Goal: Transaction & Acquisition: Register for event/course

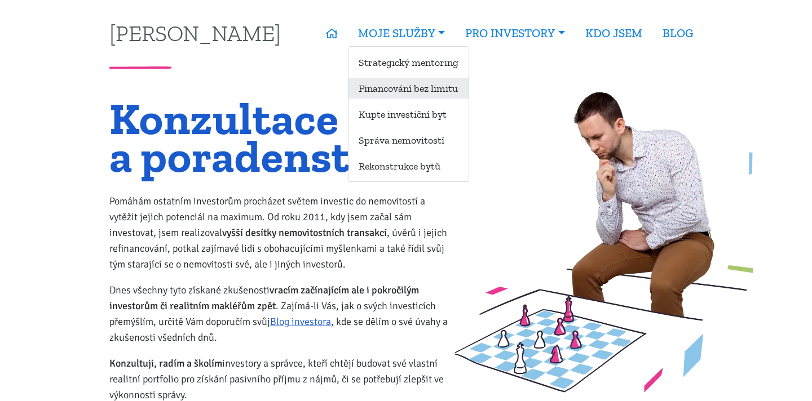
click at [412, 82] on link "Financování bez limitu" at bounding box center [408, 88] width 120 height 21
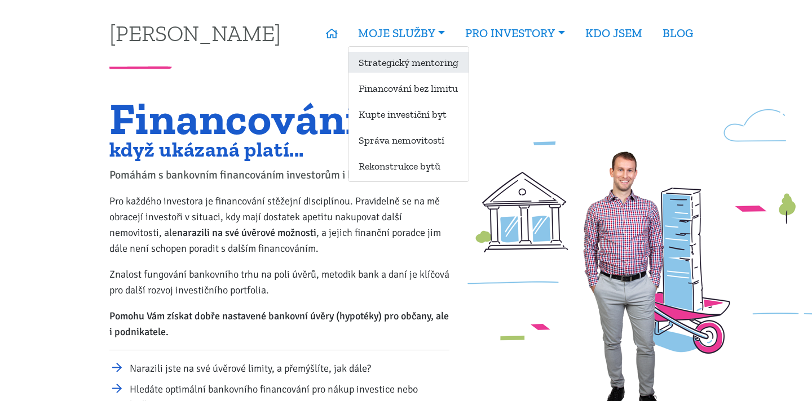
click at [418, 66] on link "Strategický mentoring" at bounding box center [408, 62] width 120 height 21
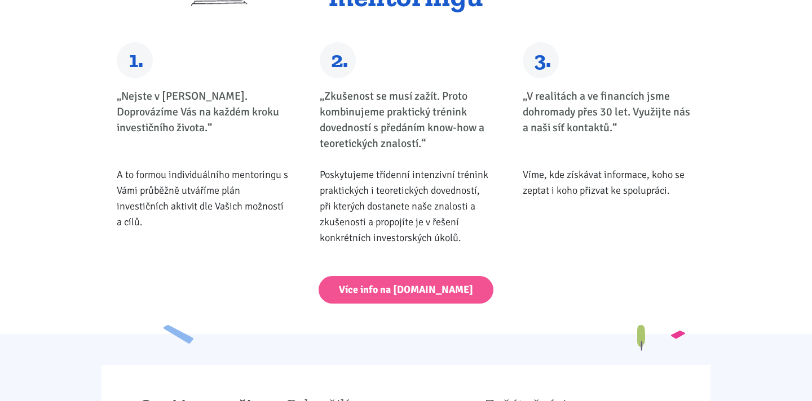
scroll to position [427, 0]
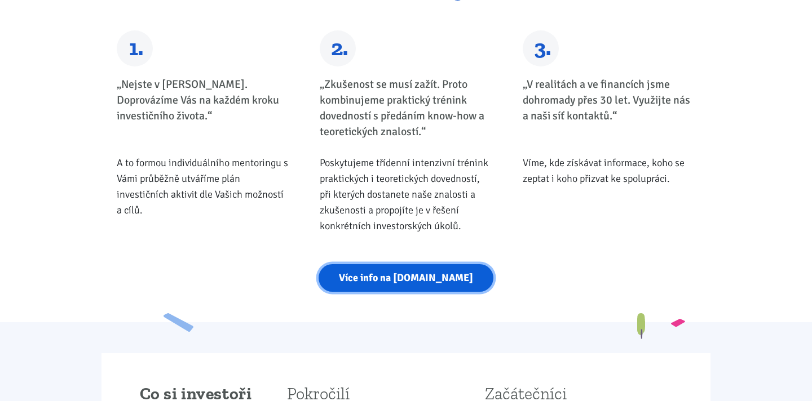
click at [403, 282] on link "Více info na [DOMAIN_NAME]" at bounding box center [405, 278] width 175 height 28
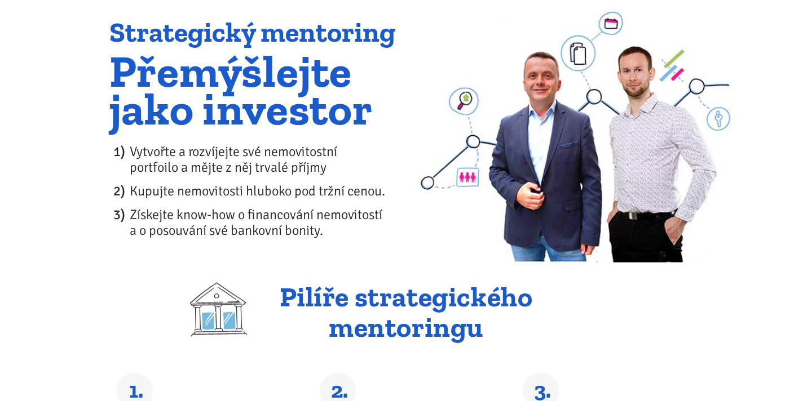
scroll to position [0, 0]
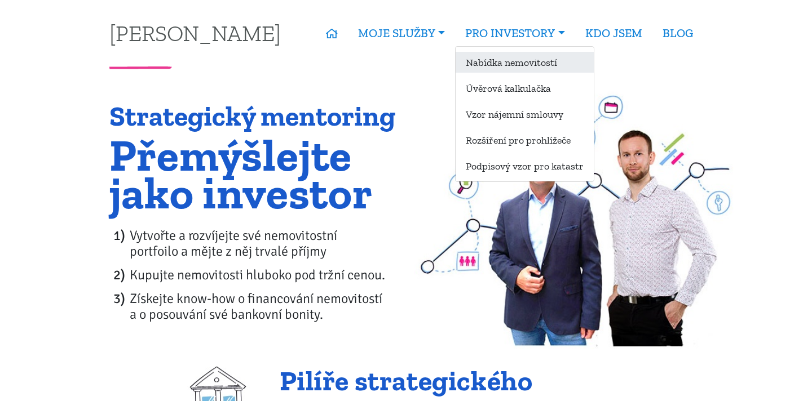
click at [513, 66] on link "Nabídka nemovitostí" at bounding box center [524, 62] width 138 height 21
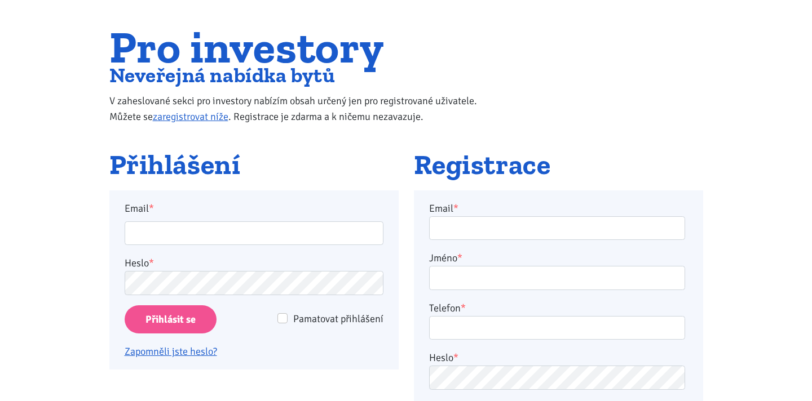
scroll to position [83, 0]
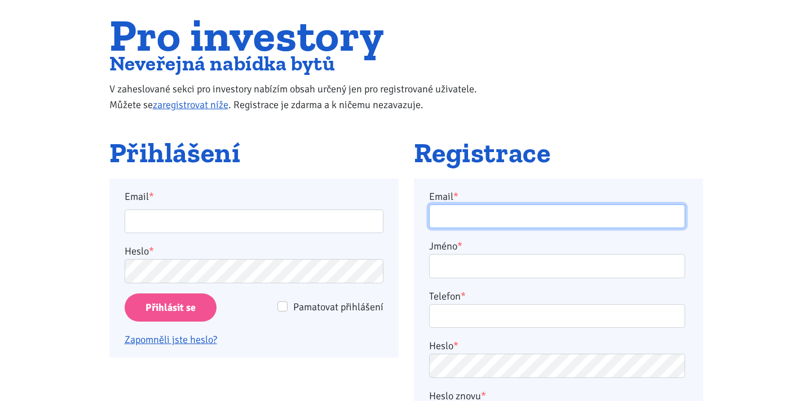
click at [467, 218] on input "Email *" at bounding box center [557, 217] width 256 height 24
type input "vse.jakub@seznam.cz"
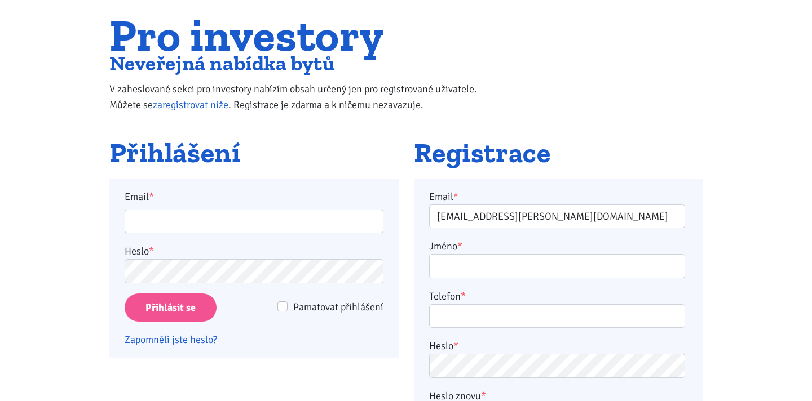
type input "Jakub Všetečka"
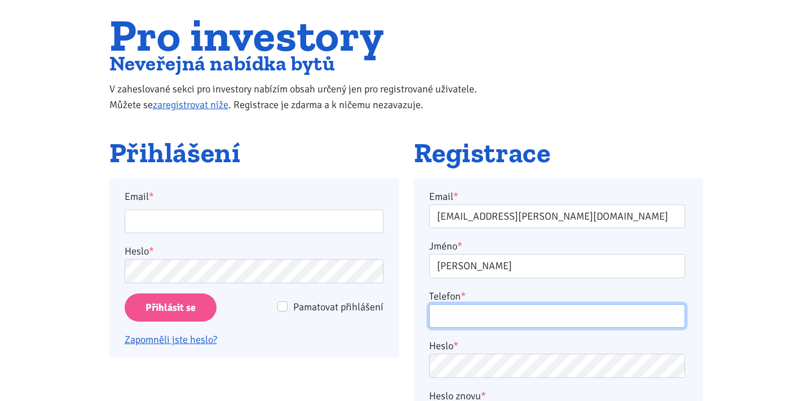
type input "608854153"
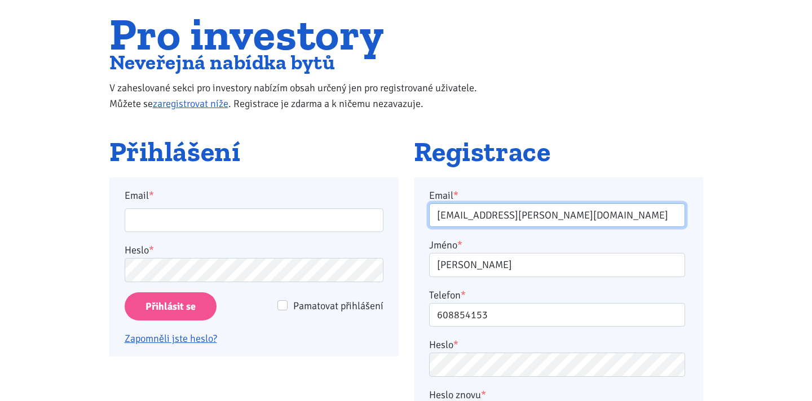
scroll to position [205, 0]
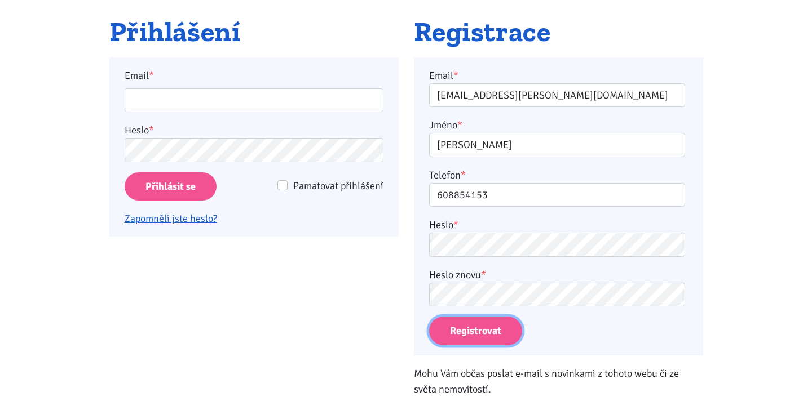
click at [500, 329] on button "Registrovat" at bounding box center [475, 331] width 93 height 29
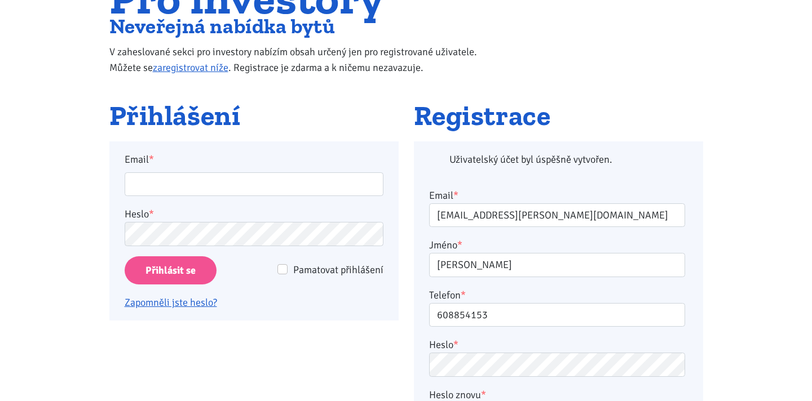
scroll to position [121, 0]
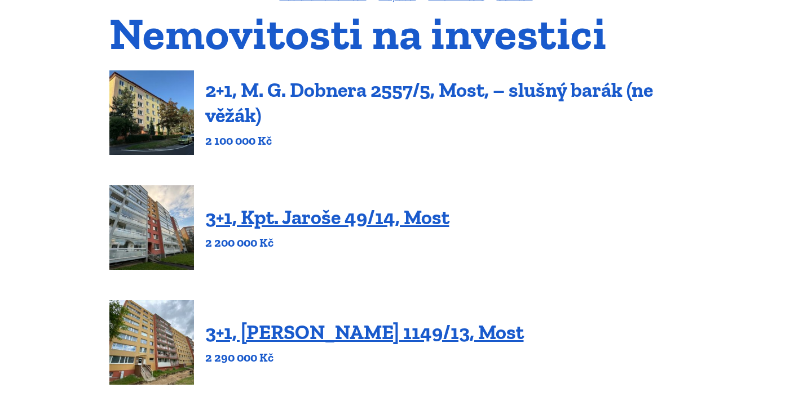
scroll to position [87, 0]
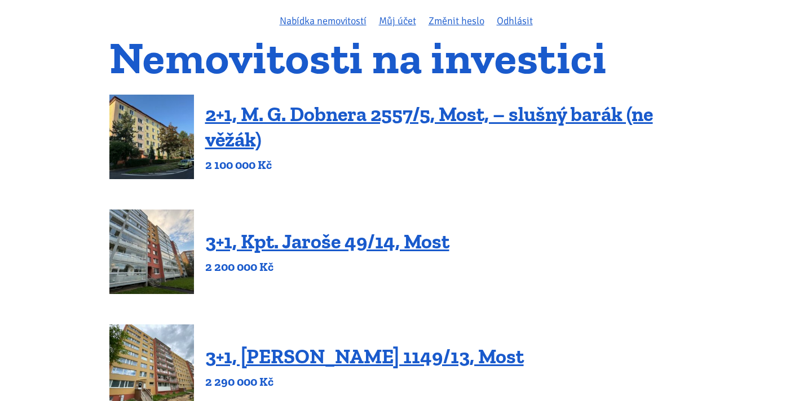
click at [177, 154] on img at bounding box center [151, 137] width 85 height 85
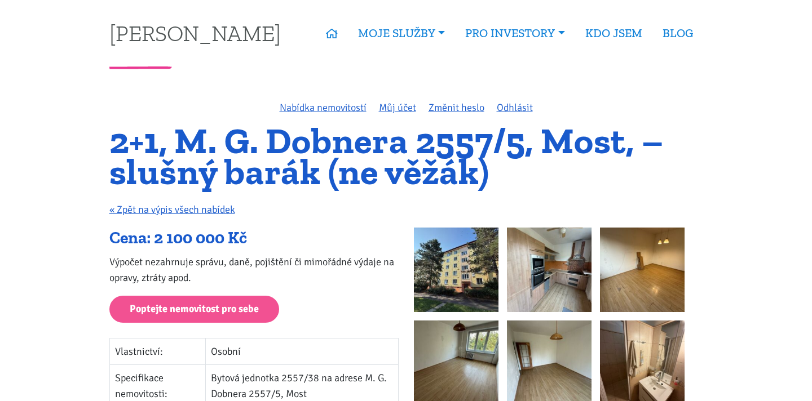
click at [453, 277] on img at bounding box center [456, 270] width 85 height 85
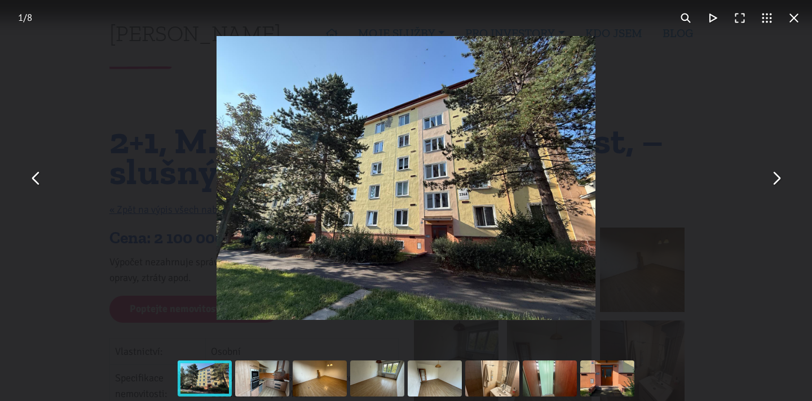
click at [773, 175] on button "You can close this modal content with the ESC key" at bounding box center [775, 178] width 27 height 27
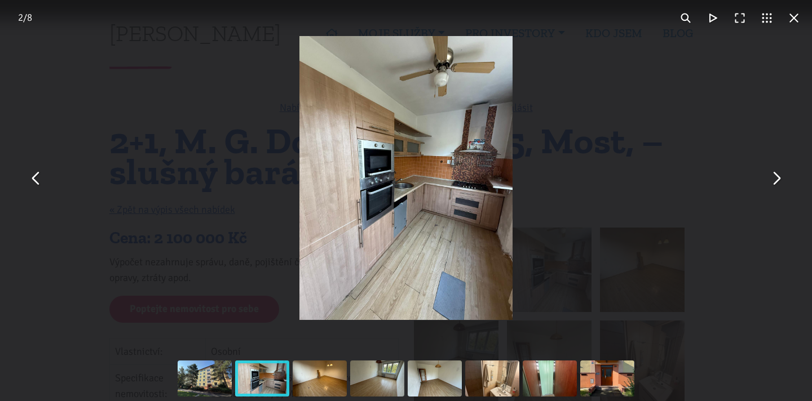
click at [773, 173] on button "You can close this modal content with the ESC key" at bounding box center [775, 178] width 27 height 27
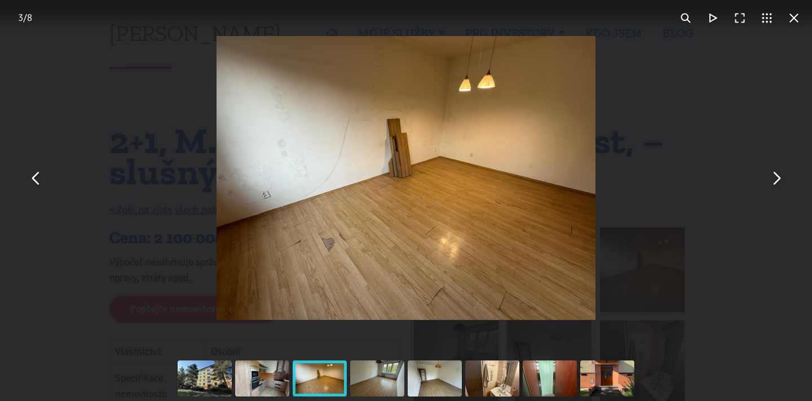
click at [772, 174] on button "You can close this modal content with the ESC key" at bounding box center [775, 178] width 27 height 27
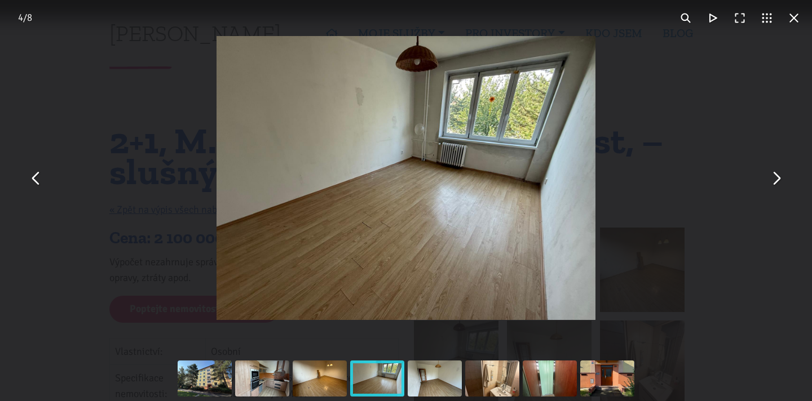
click at [772, 174] on button "You can close this modal content with the ESC key" at bounding box center [775, 178] width 27 height 27
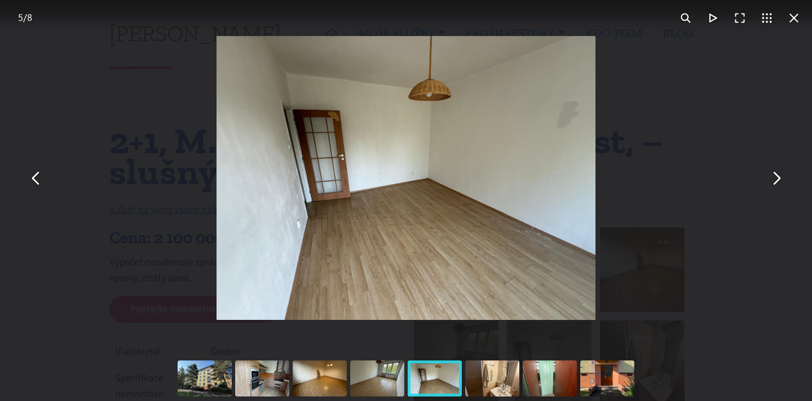
click at [772, 174] on button "You can close this modal content with the ESC key" at bounding box center [775, 178] width 27 height 27
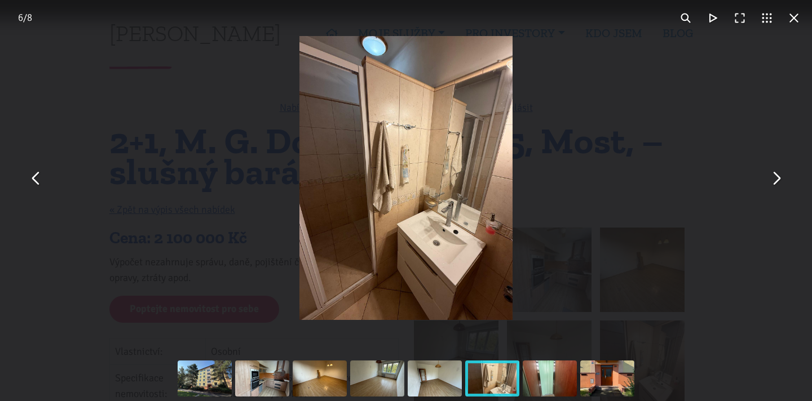
click at [772, 174] on button "You can close this modal content with the ESC key" at bounding box center [775, 178] width 27 height 27
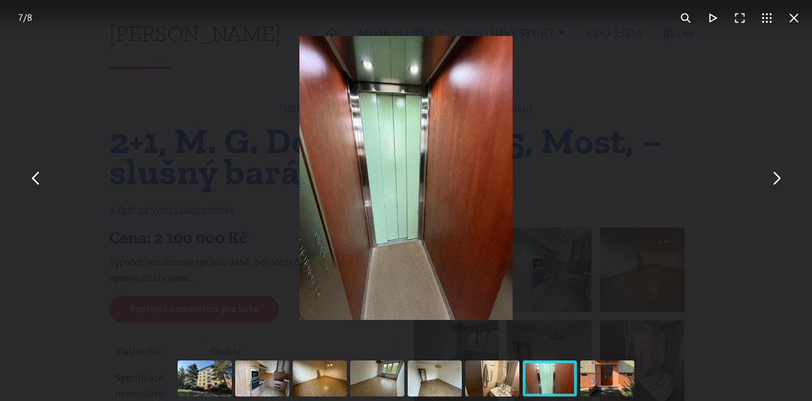
click at [773, 175] on button "You can close this modal content with the ESC key" at bounding box center [775, 178] width 27 height 27
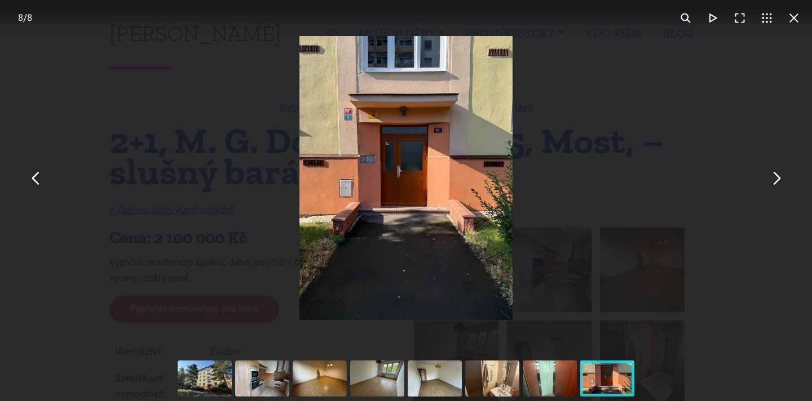
click at [774, 177] on button "You can close this modal content with the ESC key" at bounding box center [775, 178] width 27 height 27
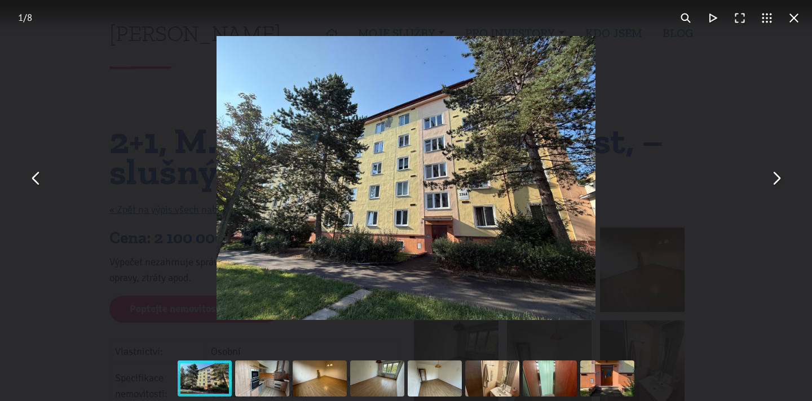
click at [774, 178] on button "You can close this modal content with the ESC key" at bounding box center [775, 178] width 27 height 27
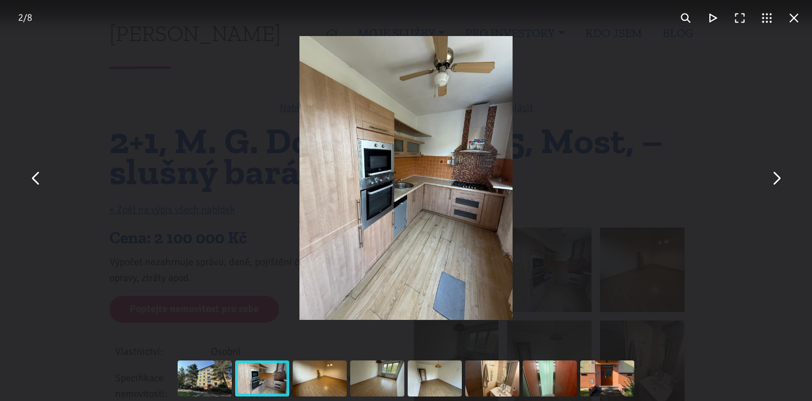
click at [793, 14] on button "You can close this modal content with the ESC key" at bounding box center [793, 18] width 27 height 27
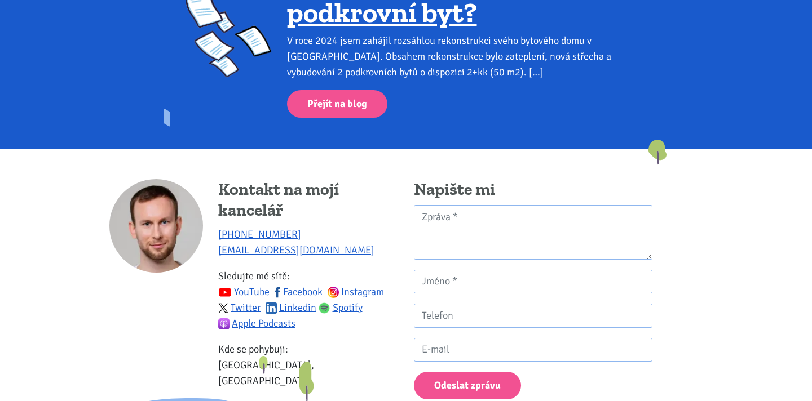
scroll to position [1664, 0]
